Goal: Navigation & Orientation: Find specific page/section

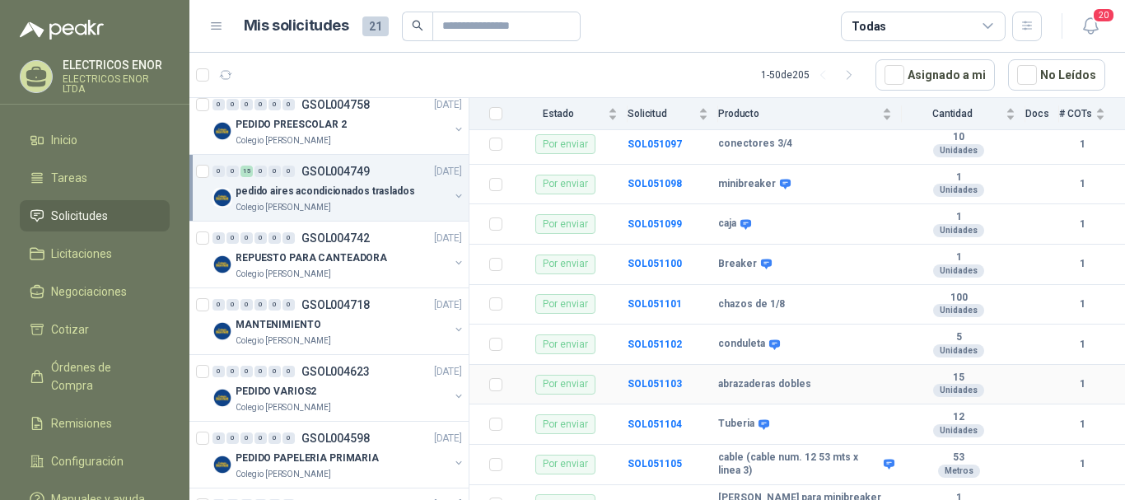
scroll to position [413, 0]
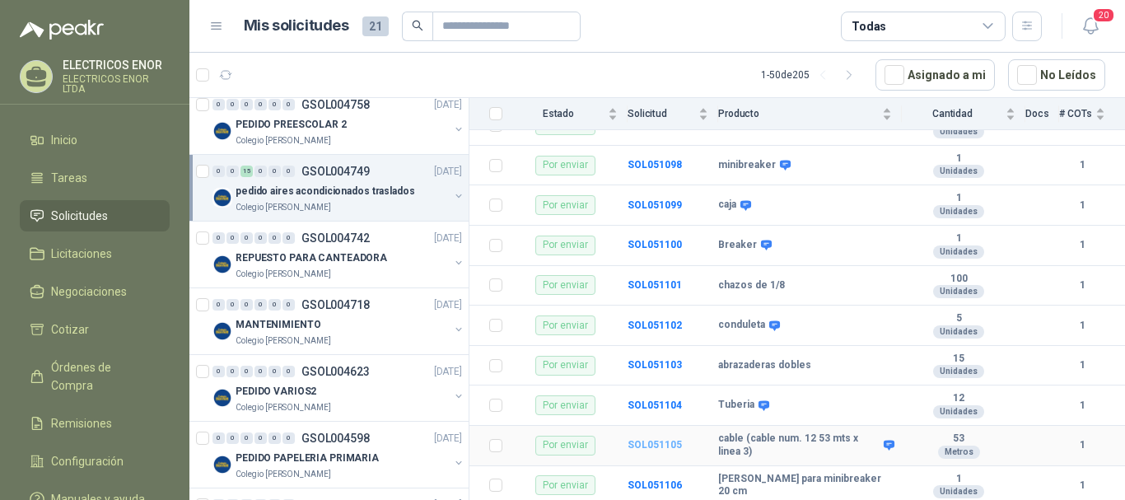
click at [660, 445] on b "SOL051105" at bounding box center [655, 445] width 54 height 12
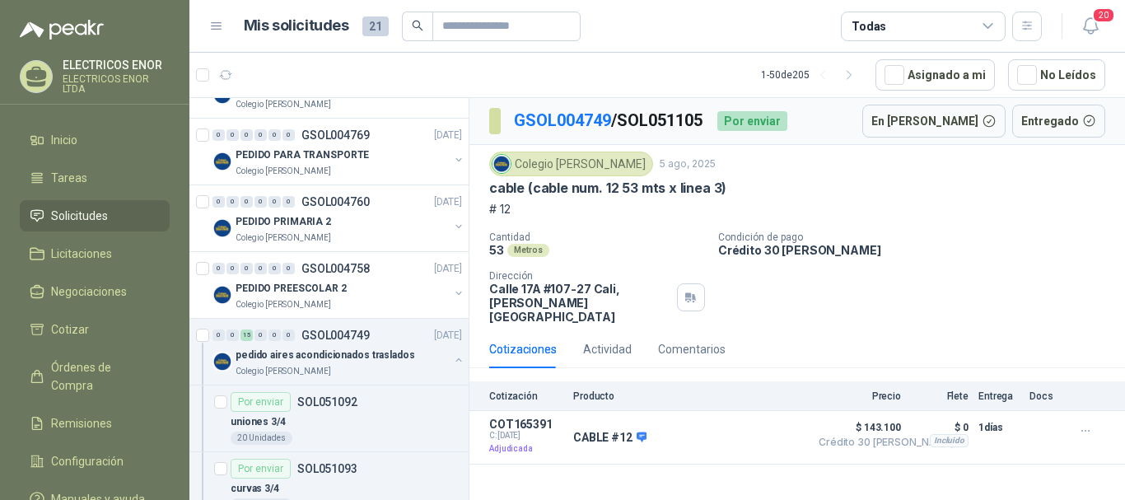
scroll to position [329, 0]
click at [306, 364] on div "pedido aires acondicionados traslados" at bounding box center [342, 356] width 213 height 20
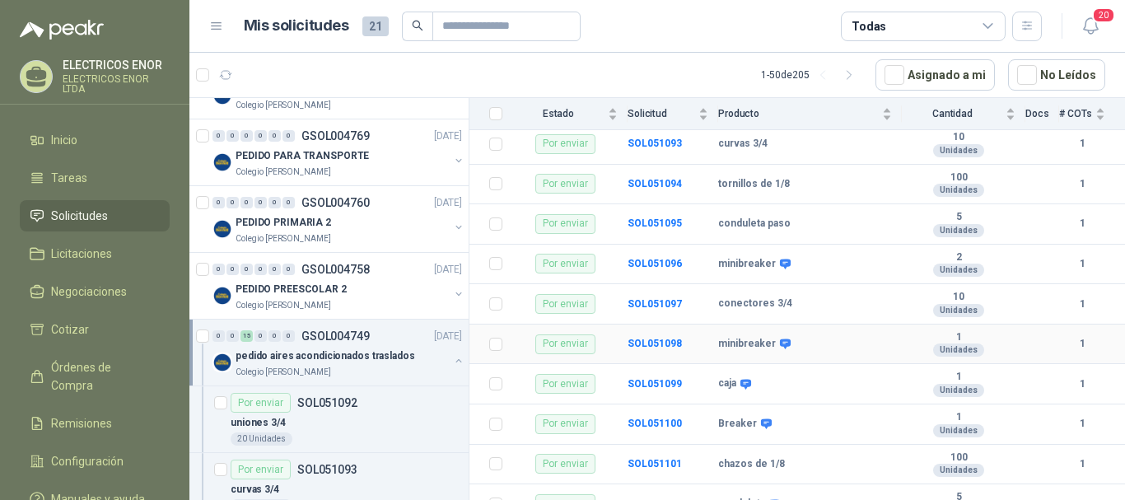
scroll to position [413, 0]
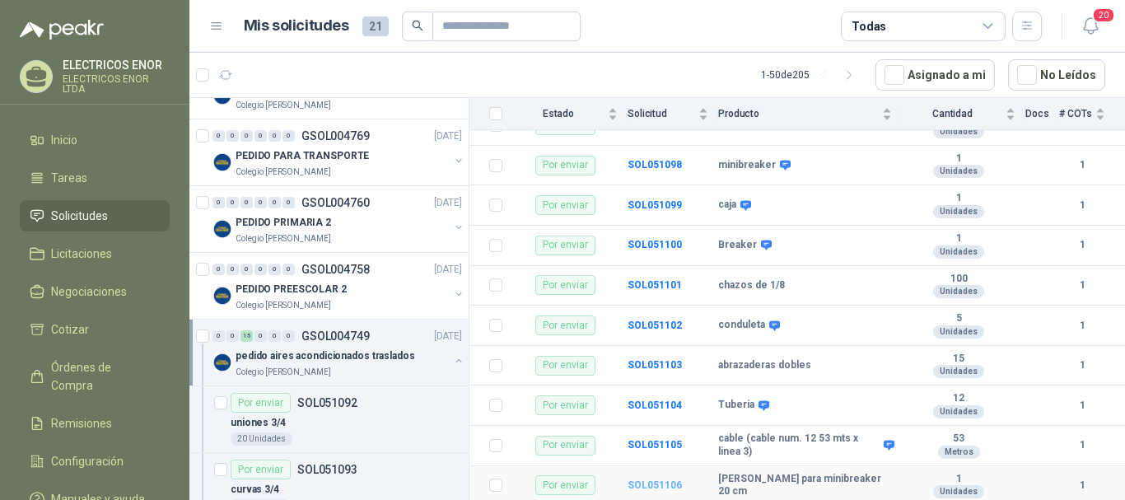
click at [644, 480] on b "SOL051106" at bounding box center [655, 485] width 54 height 12
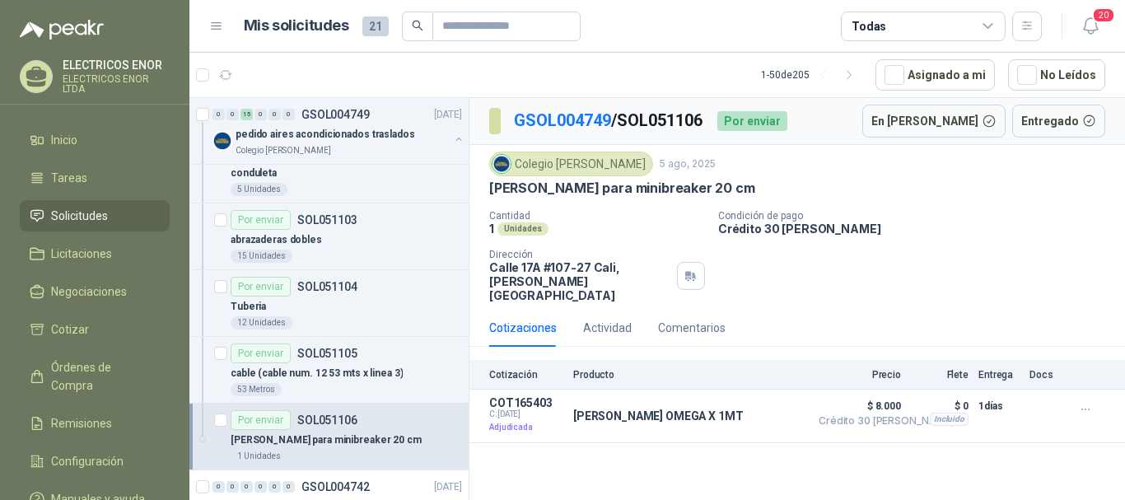
scroll to position [1235, 0]
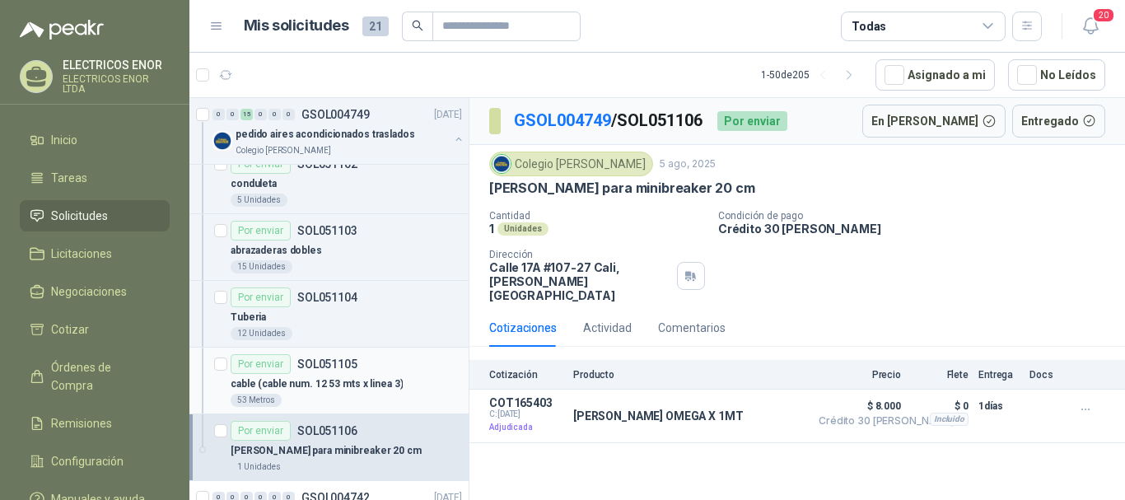
click at [279, 381] on p "cable (cable num. 12 53 mts x linea 3)" at bounding box center [317, 384] width 172 height 16
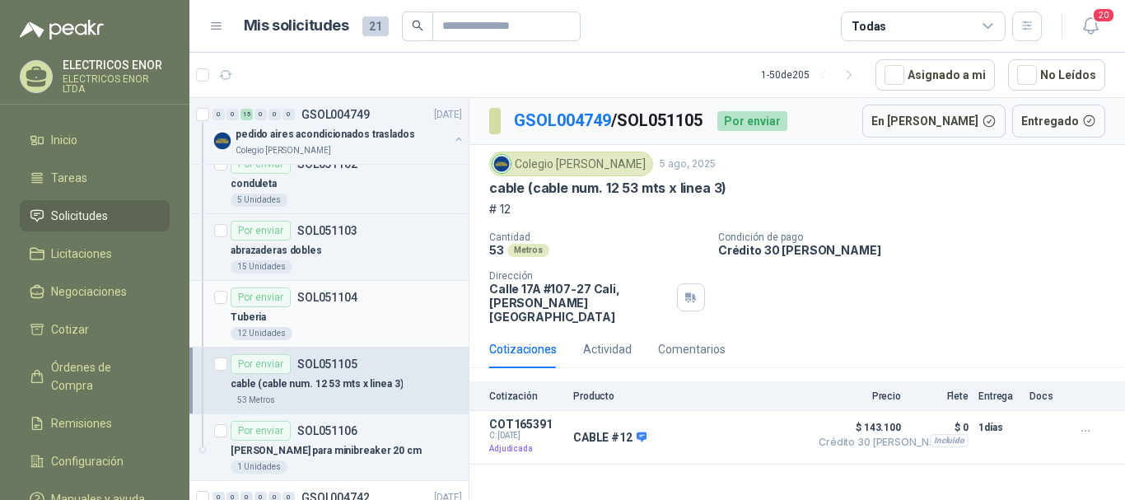
click at [311, 325] on div "Tuberia" at bounding box center [346, 317] width 231 height 20
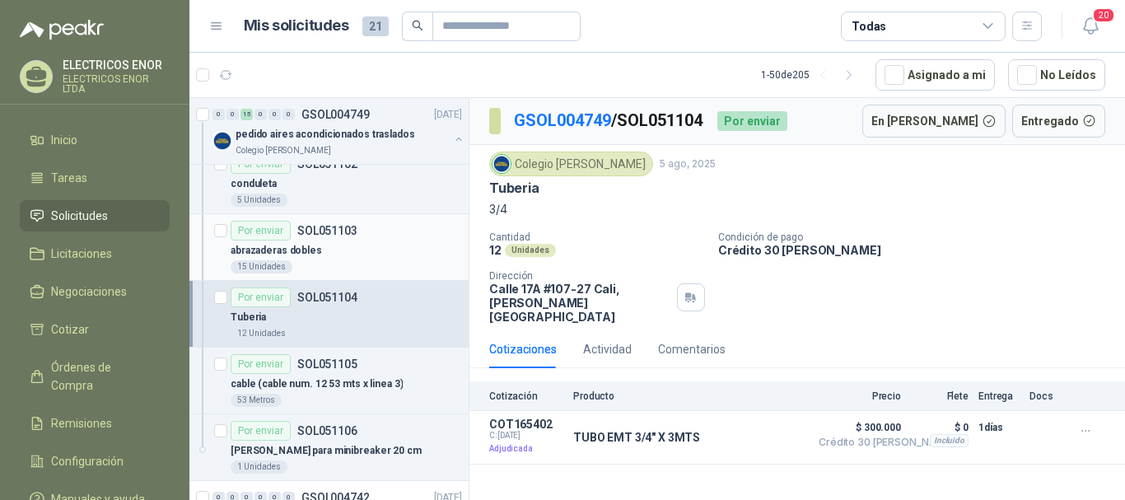
click at [314, 260] on div "15 Unidades" at bounding box center [346, 266] width 231 height 13
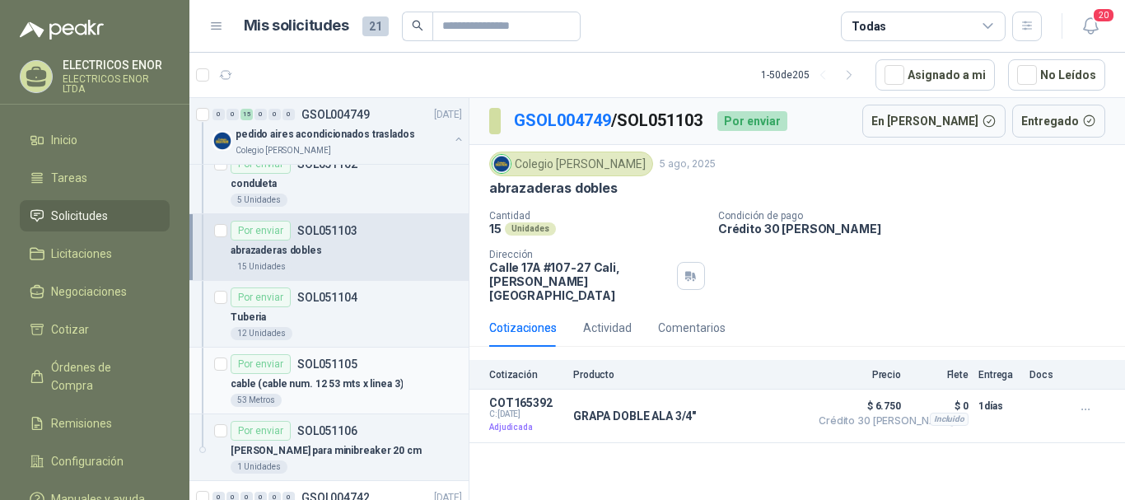
scroll to position [1153, 0]
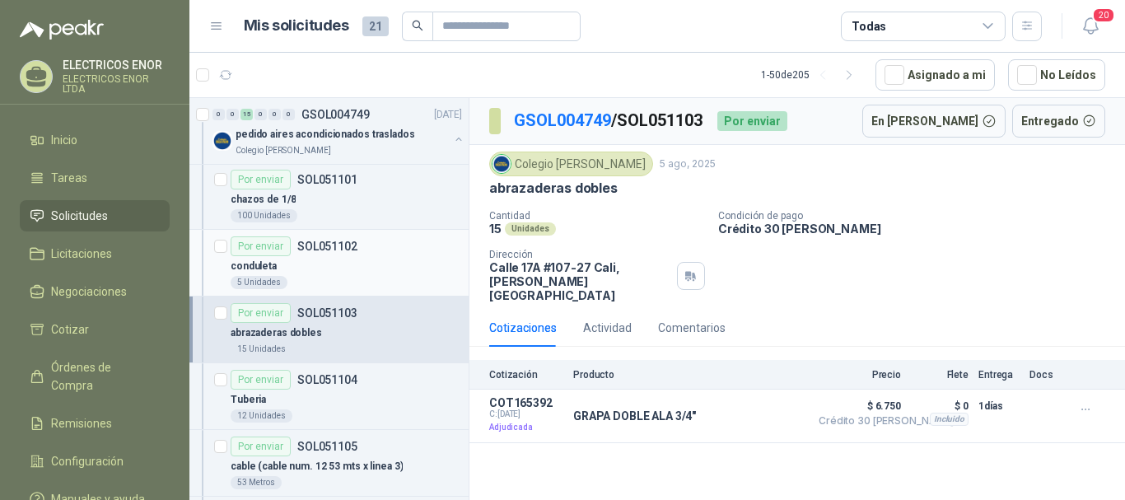
click at [310, 255] on div "Por enviar SOL051102" at bounding box center [294, 246] width 127 height 20
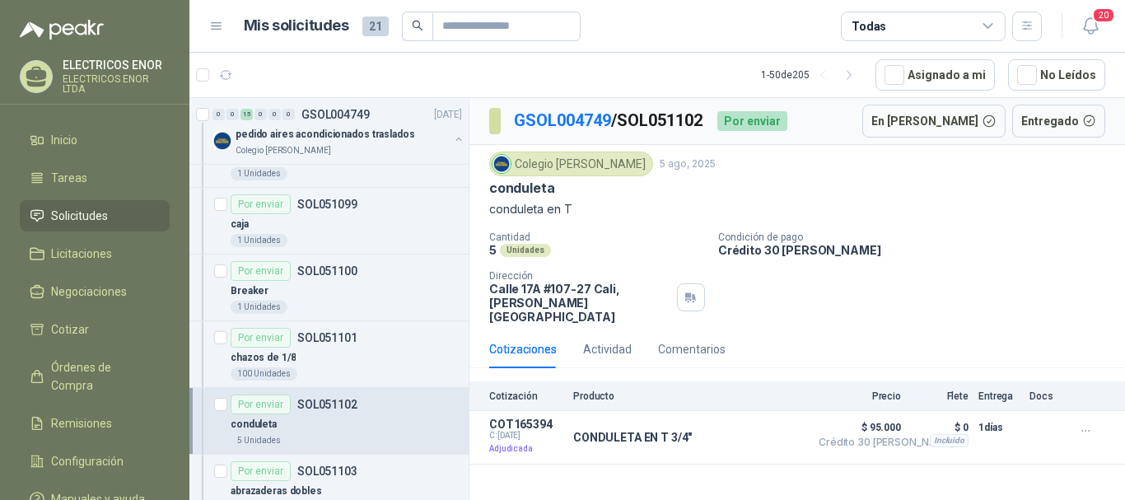
scroll to position [988, 0]
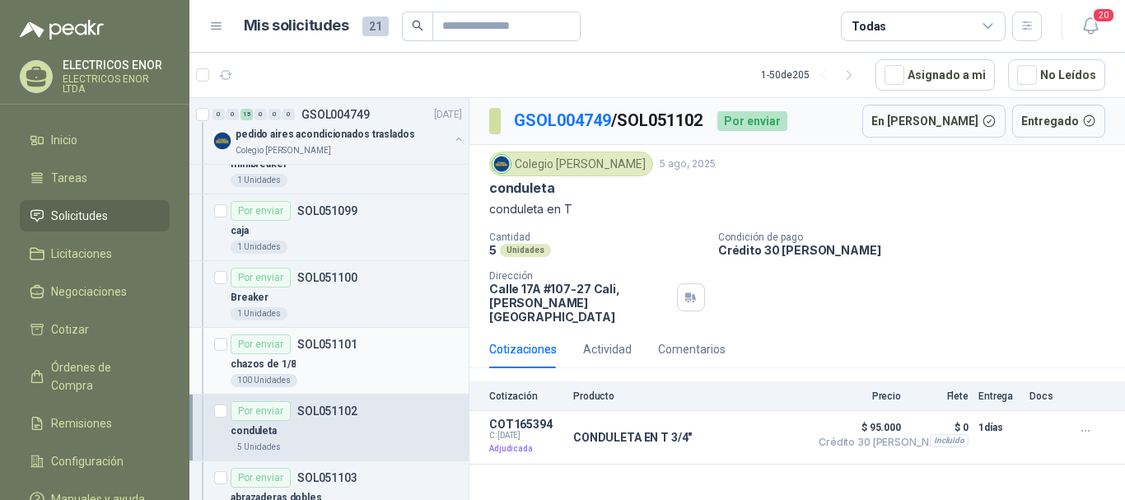
click at [273, 363] on p "chazos de 1/8" at bounding box center [263, 365] width 65 height 16
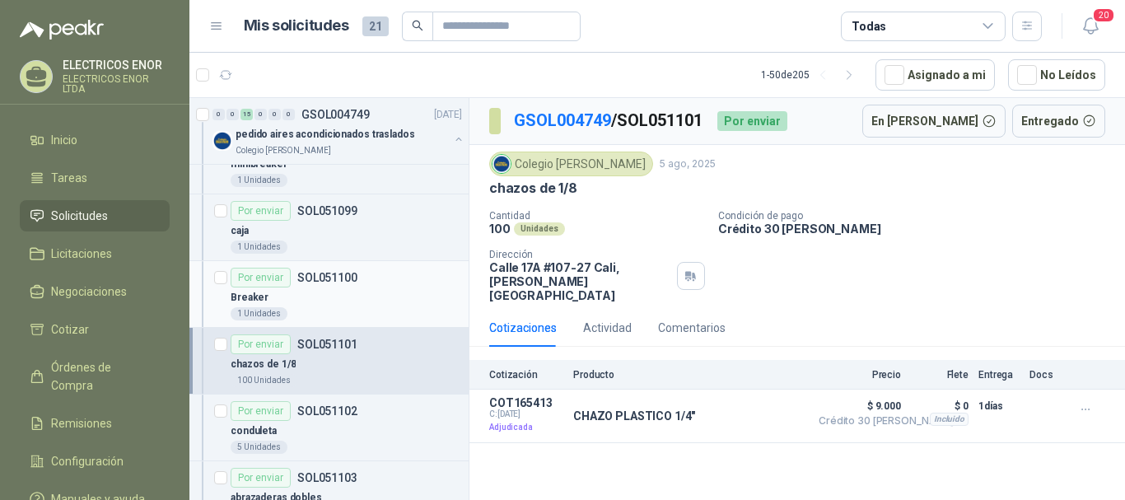
click at [301, 301] on div "Breaker" at bounding box center [346, 297] width 231 height 20
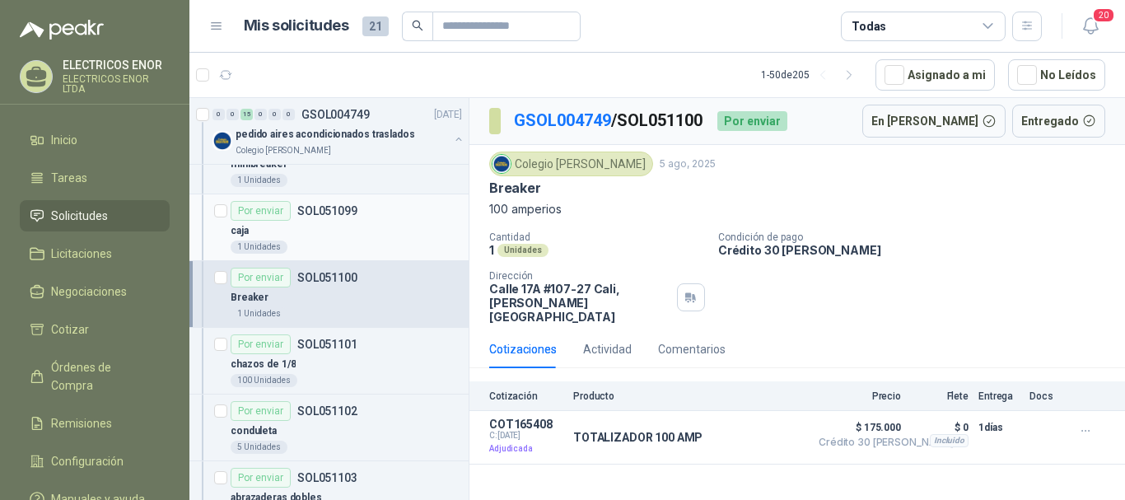
click at [324, 217] on p "SOL051099" at bounding box center [327, 211] width 60 height 12
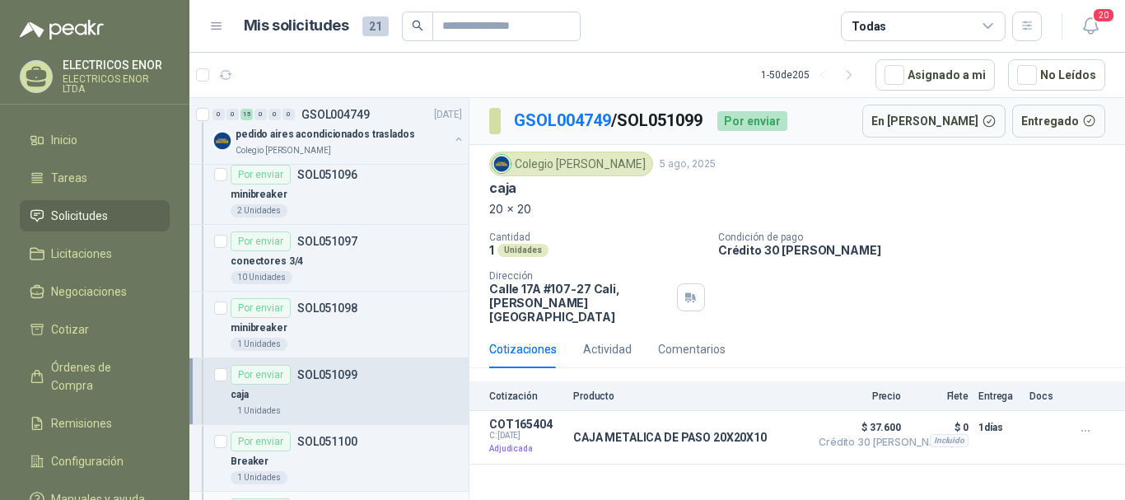
scroll to position [824, 0]
click at [316, 327] on div "minibreaker" at bounding box center [346, 329] width 231 height 20
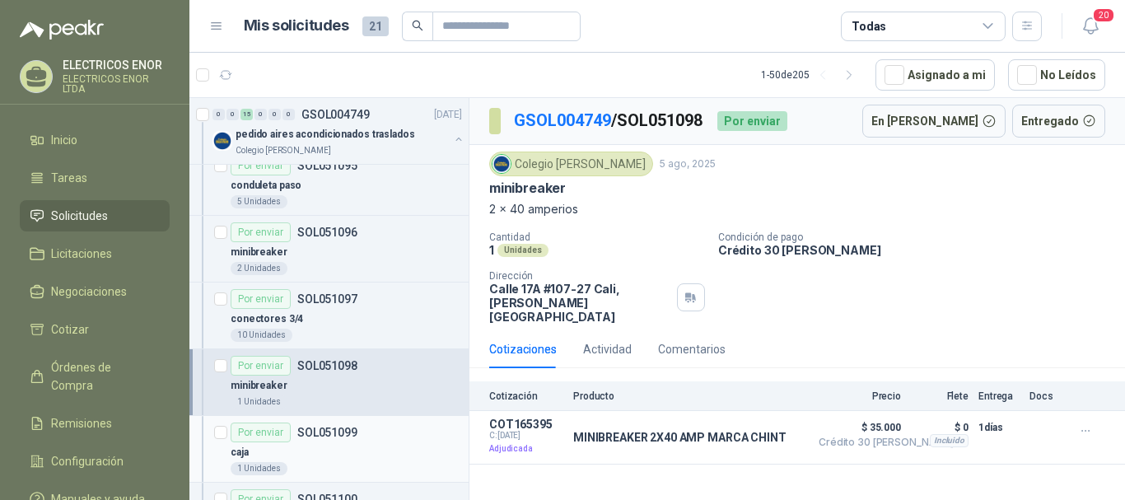
scroll to position [741, 0]
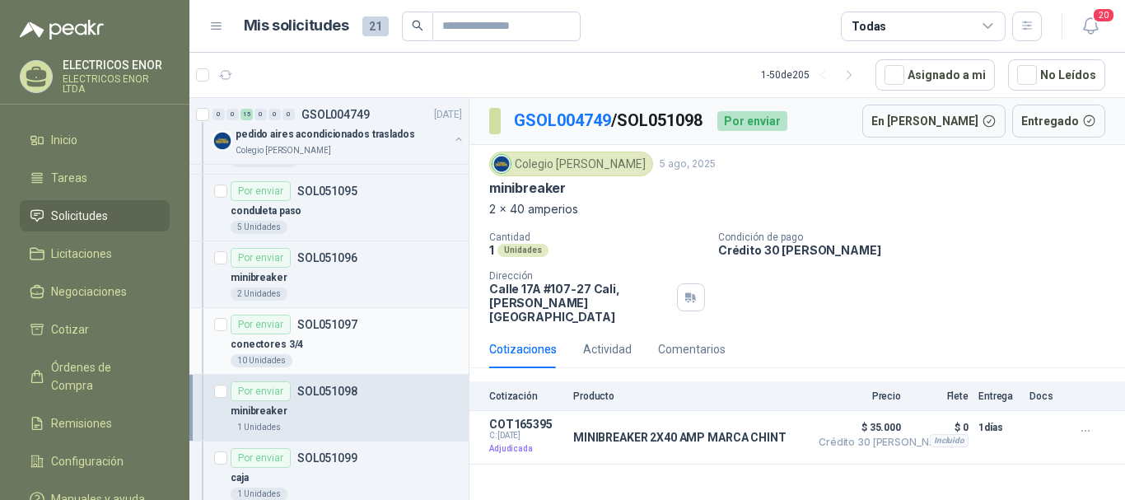
click at [343, 339] on div "conectores 3/4" at bounding box center [346, 344] width 231 height 20
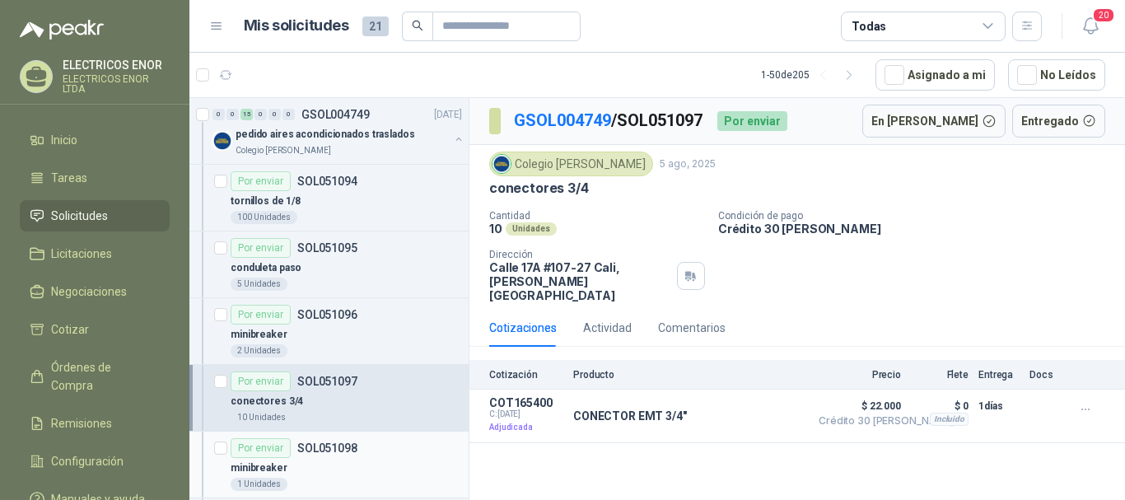
scroll to position [659, 0]
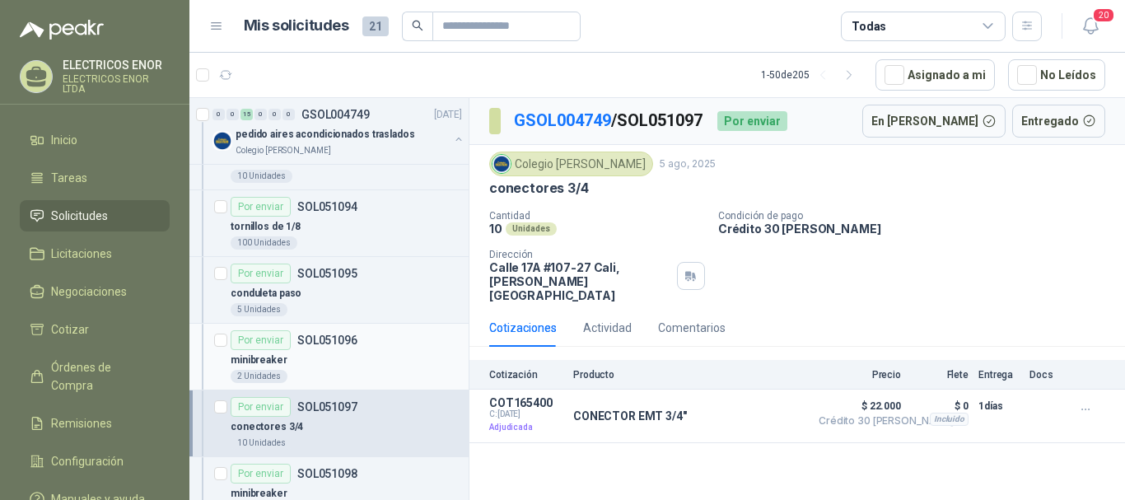
click at [302, 366] on div "minibreaker" at bounding box center [346, 360] width 231 height 20
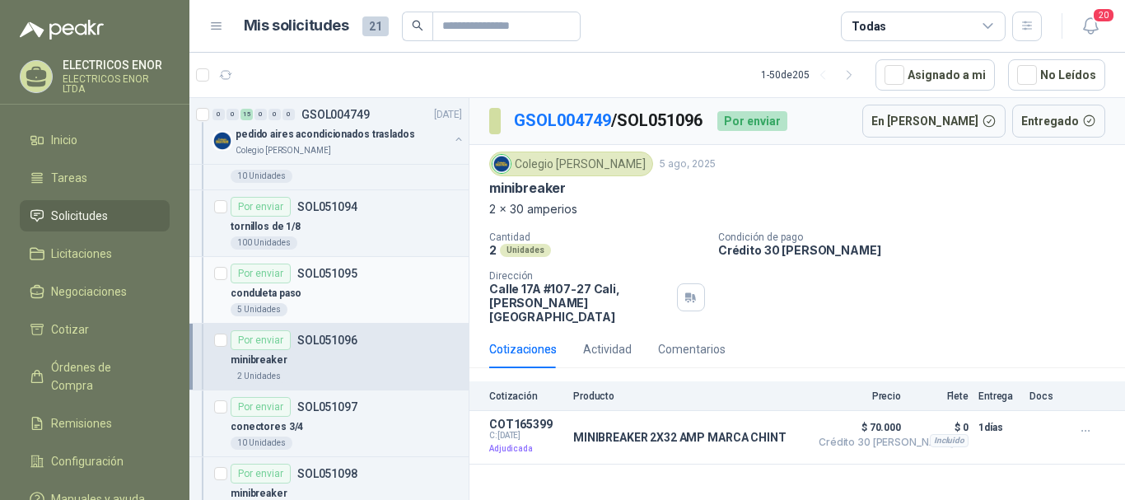
click at [337, 278] on p "SOL051095" at bounding box center [327, 274] width 60 height 12
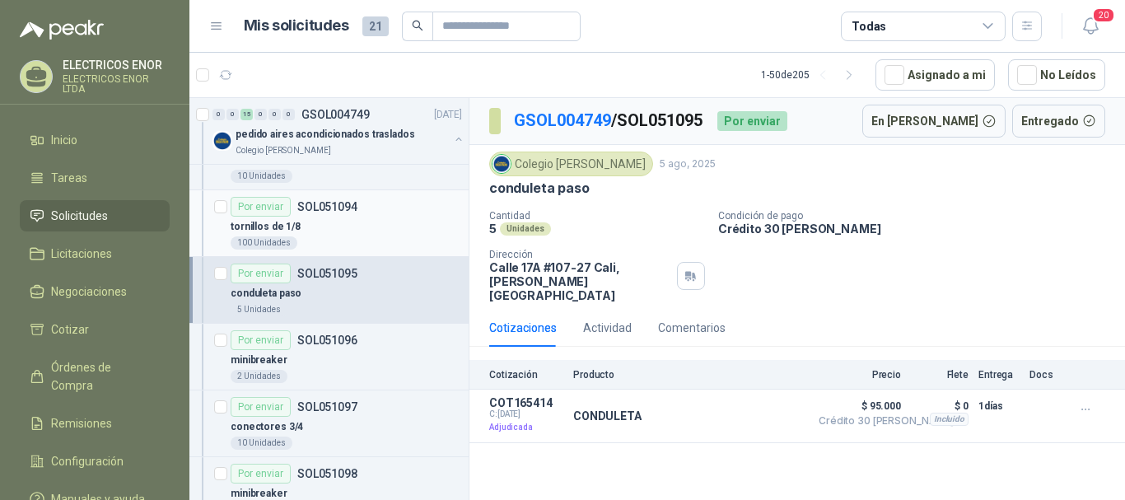
click at [360, 239] on div "100 Unidades" at bounding box center [346, 242] width 231 height 13
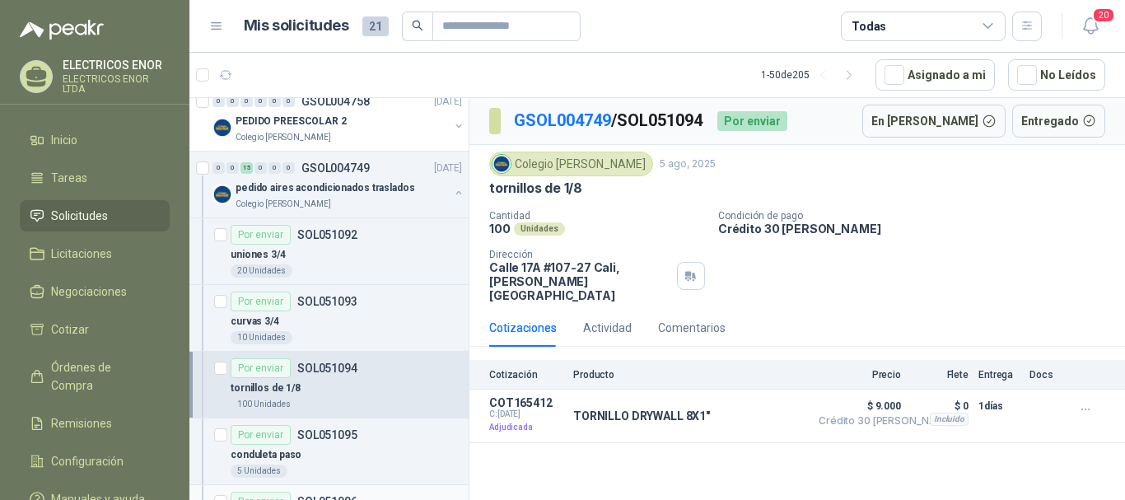
scroll to position [494, 0]
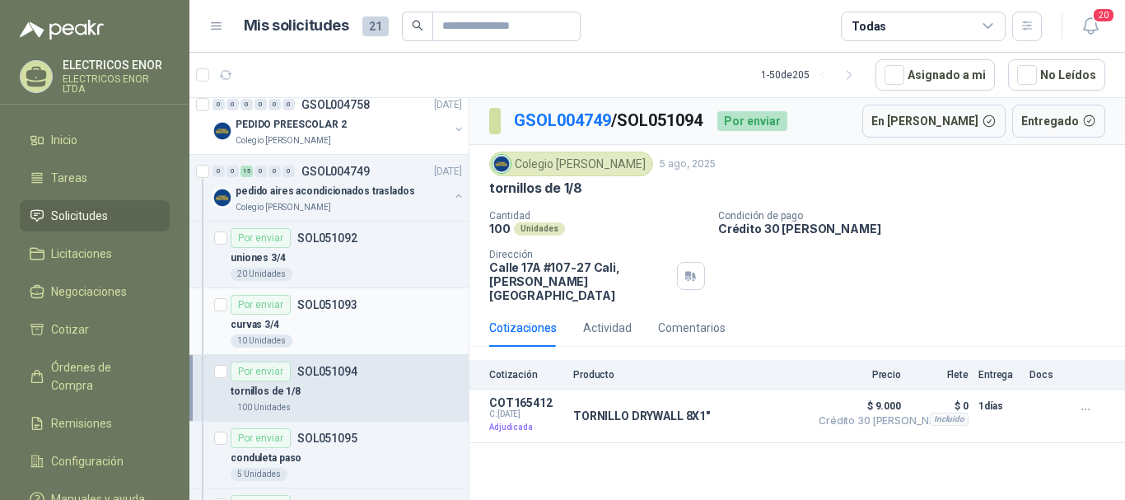
click at [313, 352] on article "Por enviar SOL051093 curvas 3/4 10 Unidades" at bounding box center [328, 321] width 279 height 67
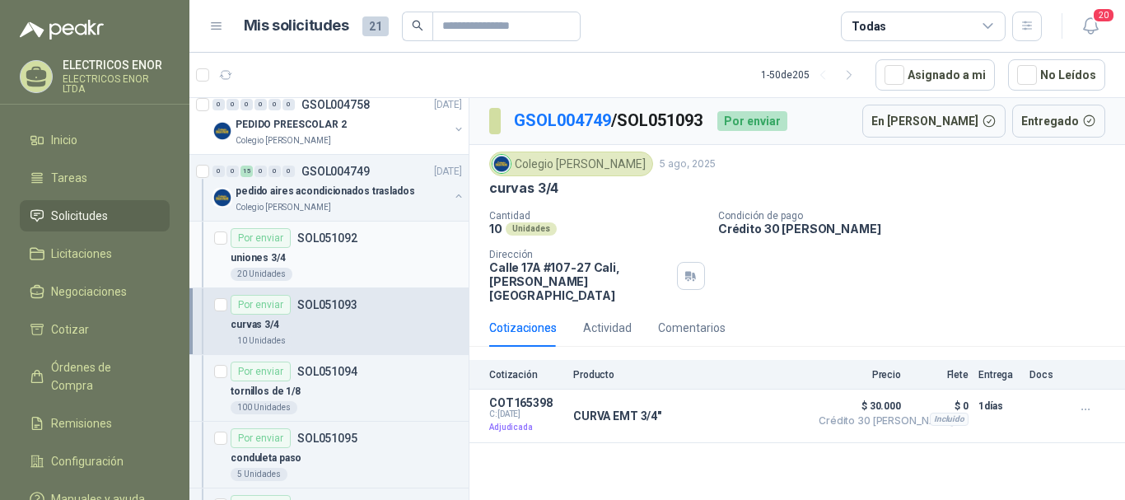
click at [278, 273] on div "20 Unidades" at bounding box center [262, 274] width 62 height 13
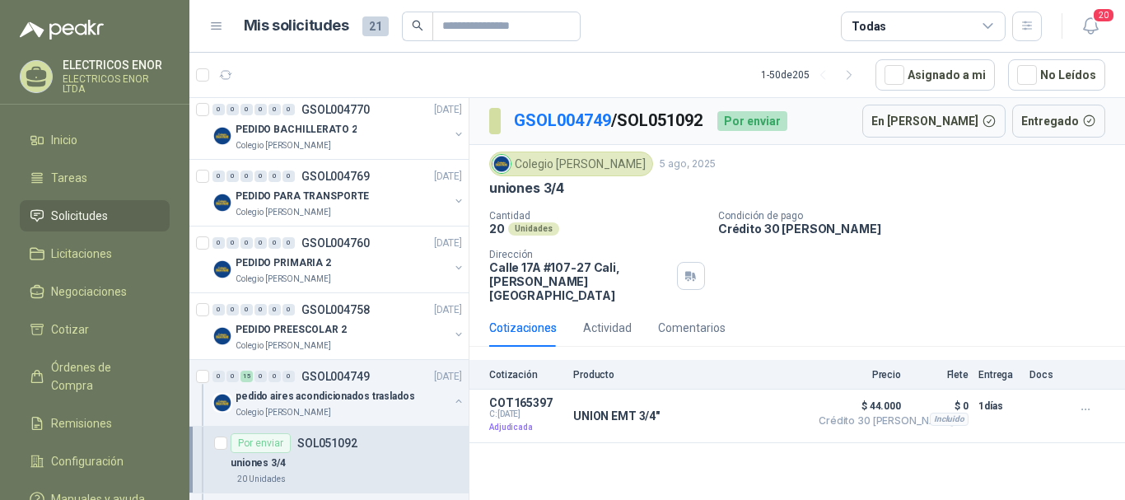
scroll to position [247, 0]
